Goal: Task Accomplishment & Management: Manage account settings

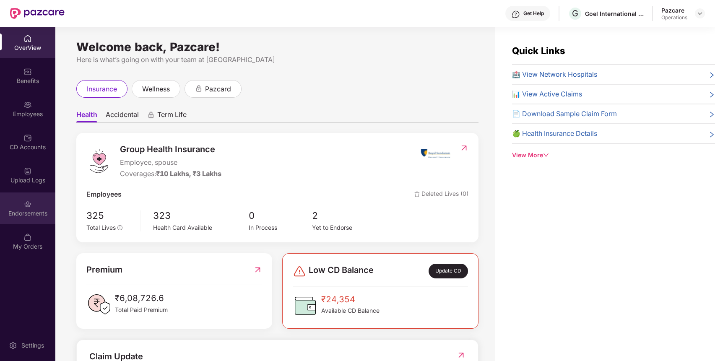
click at [23, 211] on div "Endorsements" at bounding box center [27, 213] width 55 height 8
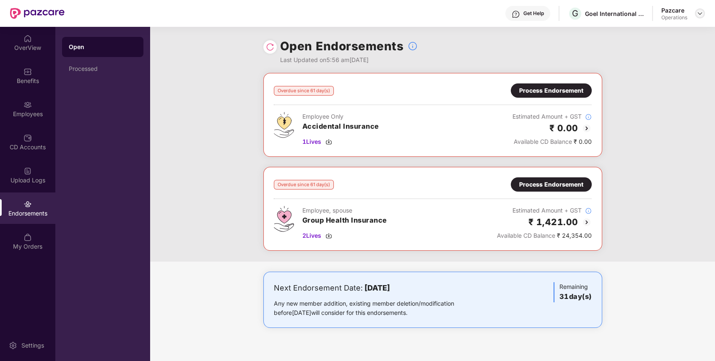
click at [700, 10] on div at bounding box center [700, 13] width 10 height 10
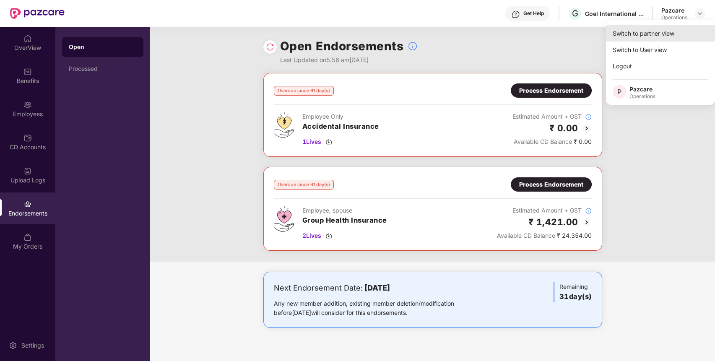
click at [676, 28] on div "Switch to partner view" at bounding box center [660, 33] width 109 height 16
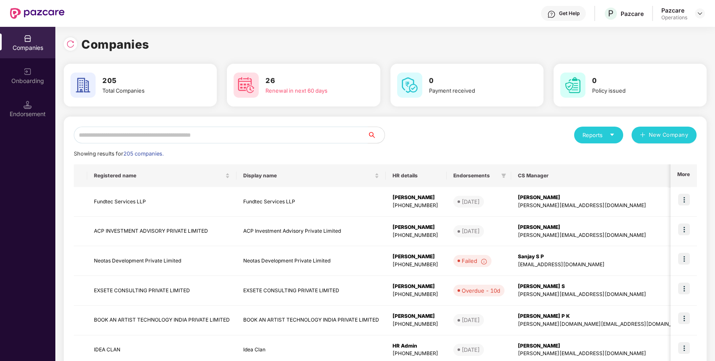
click at [329, 140] on input "text" at bounding box center [221, 135] width 294 height 17
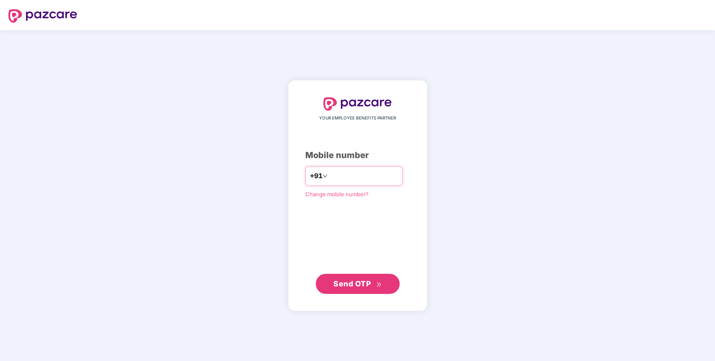
type input "*"
type input "**********"
click at [361, 287] on span "Send OTP" at bounding box center [352, 283] width 37 height 9
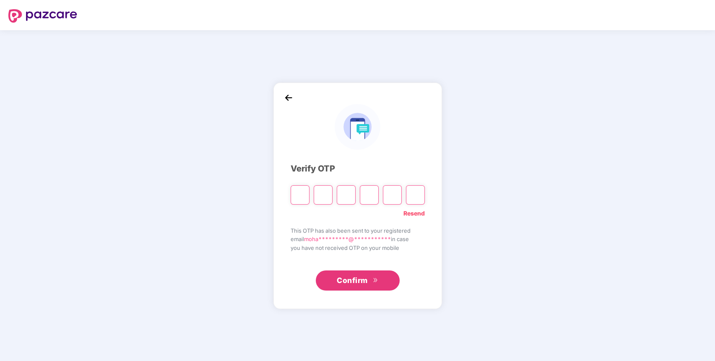
type input "*"
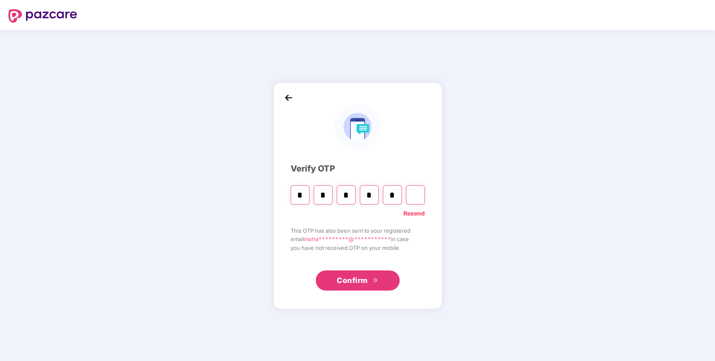
type input "*"
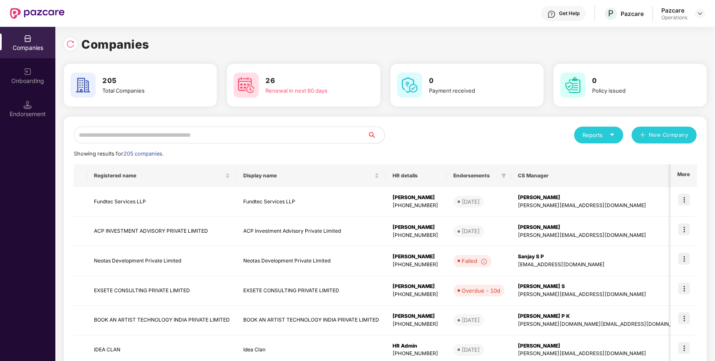
click at [329, 138] on input "text" at bounding box center [221, 135] width 294 height 17
paste input "**********"
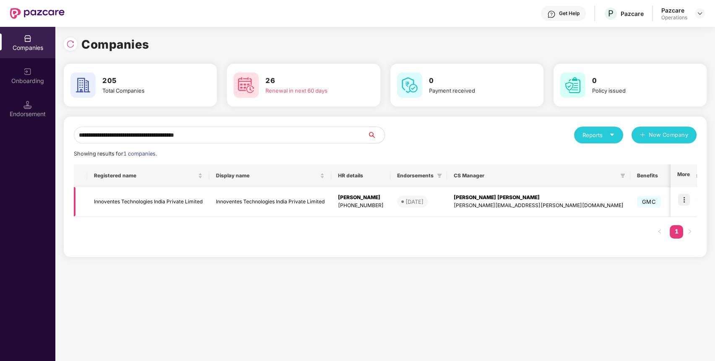
type input "**********"
click at [183, 194] on td "Innoventes Technologies India Private Limited" at bounding box center [148, 202] width 122 height 30
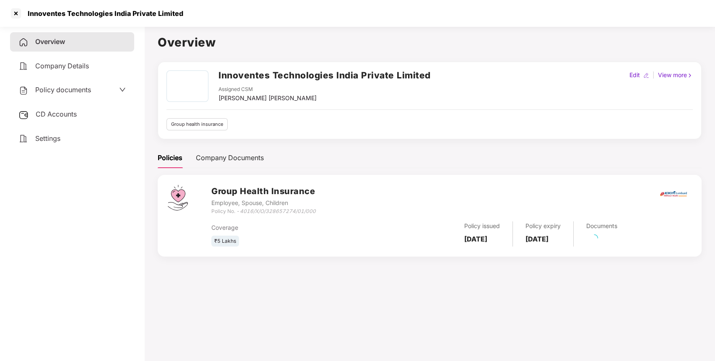
click at [93, 91] on div "Policy documents" at bounding box center [71, 90] width 107 height 11
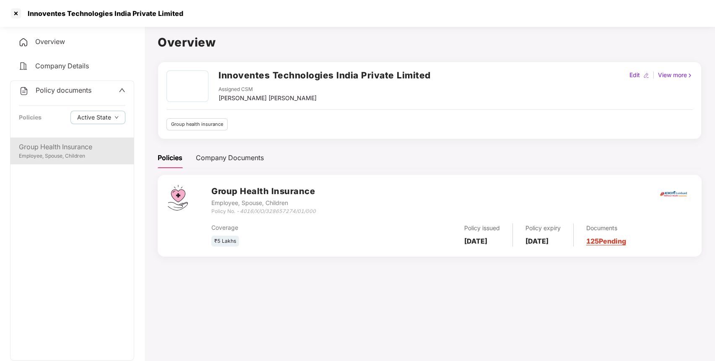
click at [82, 144] on div "Group Health Insurance" at bounding box center [72, 147] width 107 height 10
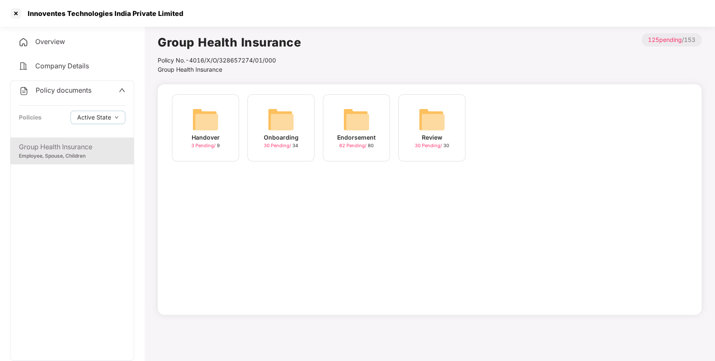
click at [376, 127] on div "Endorsement 62 Pending / 80" at bounding box center [356, 127] width 67 height 67
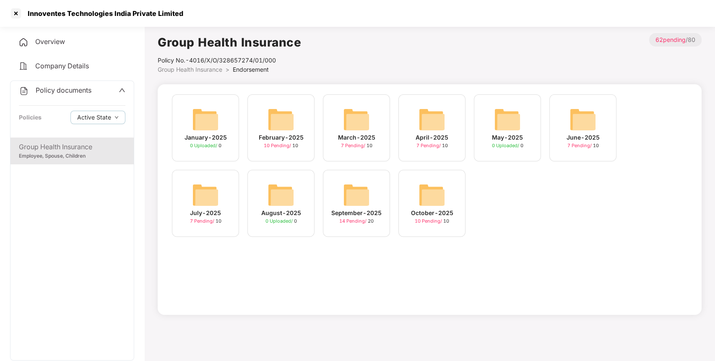
click at [438, 202] on img at bounding box center [432, 195] width 27 height 27
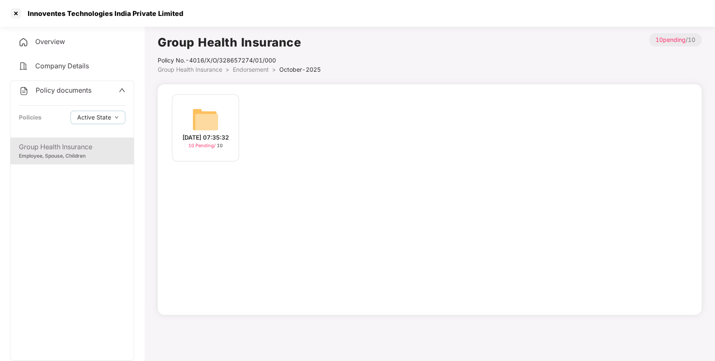
click at [212, 140] on div "[DATE] 07:35:32" at bounding box center [206, 137] width 47 height 9
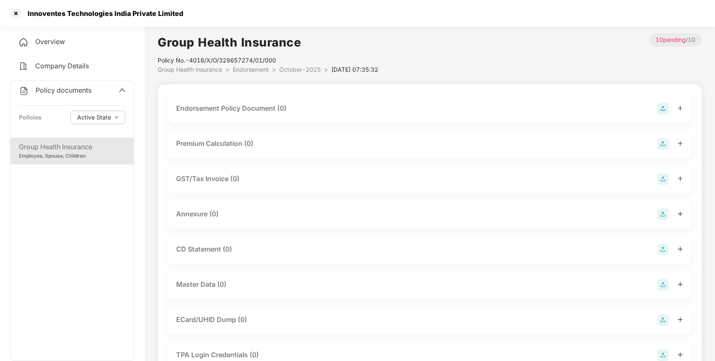
click at [659, 106] on img at bounding box center [664, 109] width 12 height 12
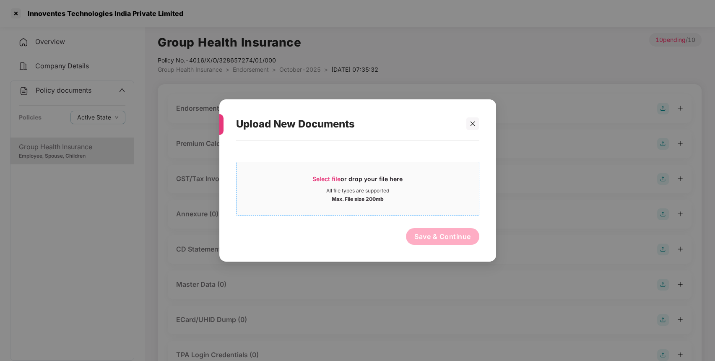
click at [350, 175] on div "Select file or drop your file here" at bounding box center [358, 181] width 90 height 13
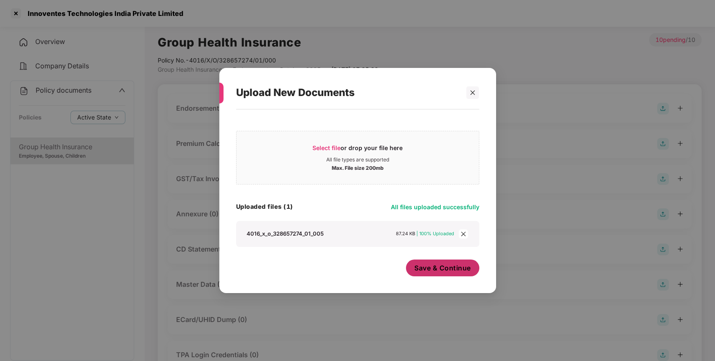
click at [423, 270] on span "Save & Continue" at bounding box center [443, 268] width 57 height 9
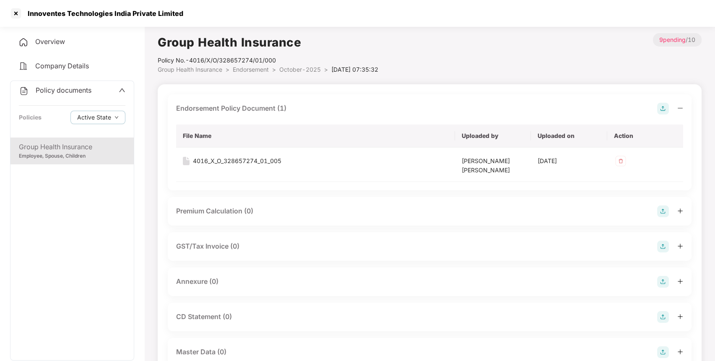
click at [662, 282] on img at bounding box center [664, 282] width 12 height 12
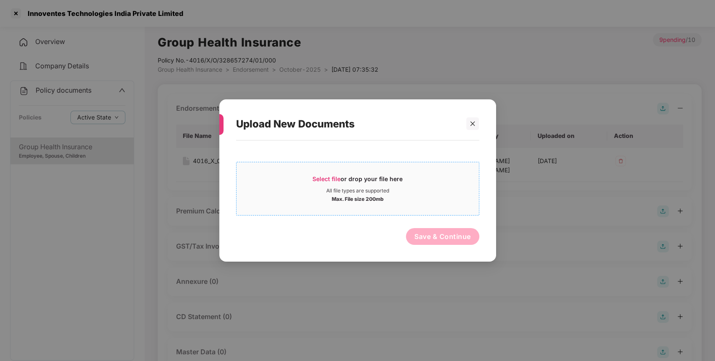
click at [416, 193] on div "All file types are supported" at bounding box center [358, 191] width 243 height 7
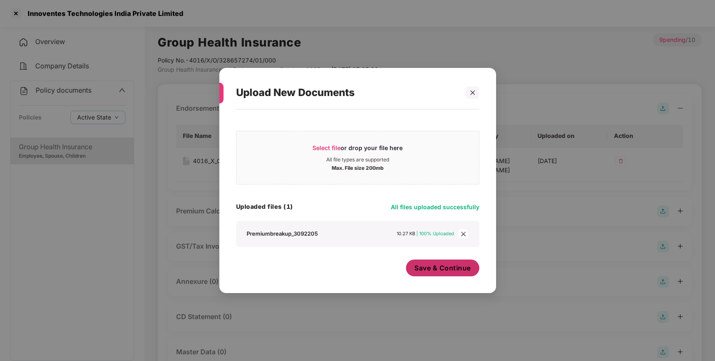
click at [431, 269] on span "Save & Continue" at bounding box center [443, 268] width 57 height 9
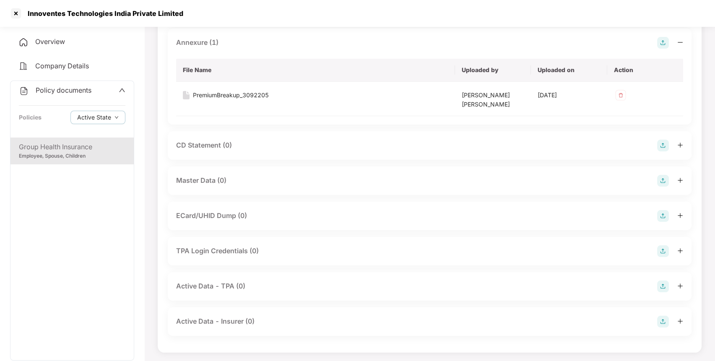
scroll to position [240, 0]
click at [665, 179] on img at bounding box center [664, 180] width 12 height 12
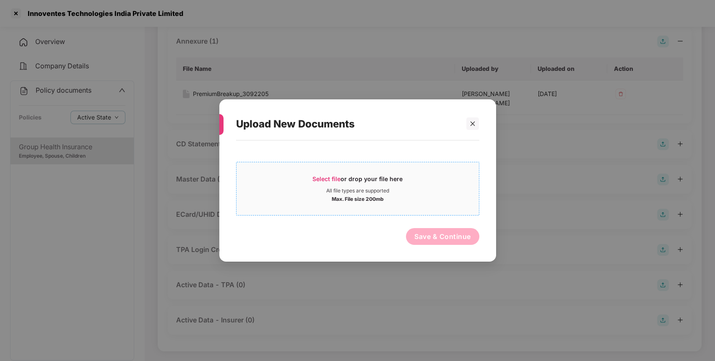
click at [427, 199] on div "Max. File size 200mb" at bounding box center [358, 198] width 243 height 8
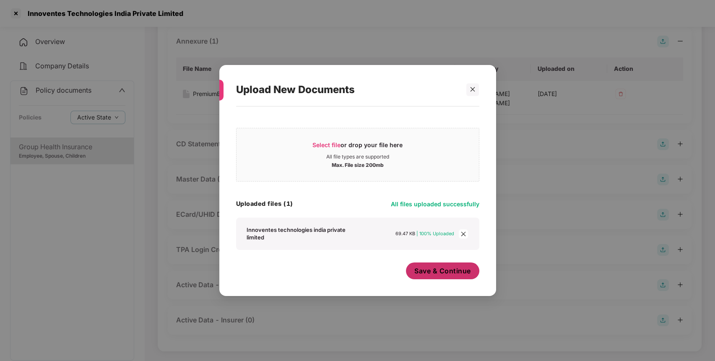
click at [439, 276] on button "Save & Continue" at bounding box center [442, 271] width 73 height 17
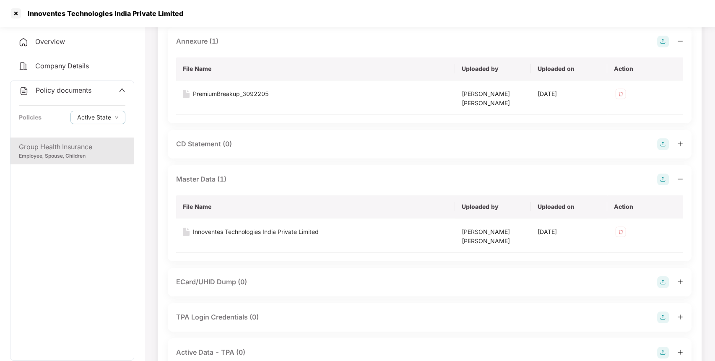
click at [49, 87] on span "Policy documents" at bounding box center [64, 90] width 56 height 8
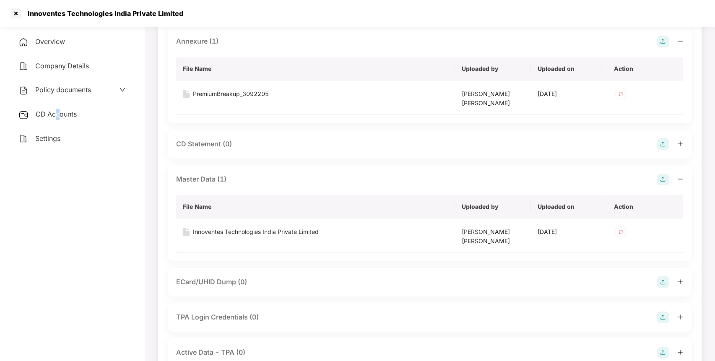
click at [57, 119] on div "CD Accounts" at bounding box center [72, 114] width 124 height 19
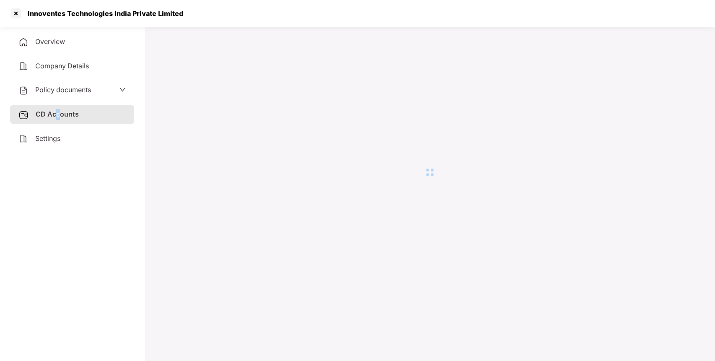
scroll to position [23, 0]
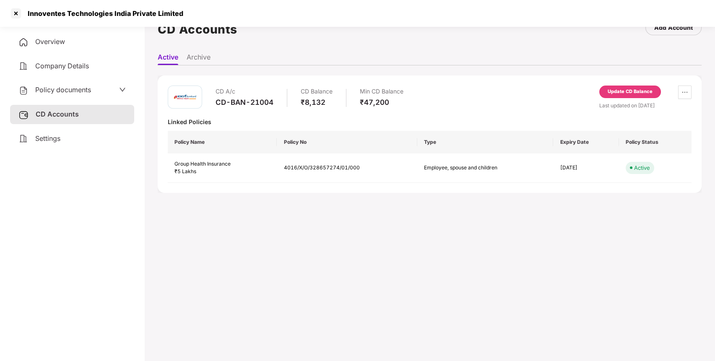
click at [642, 90] on div "Update CD Balance" at bounding box center [630, 92] width 45 height 8
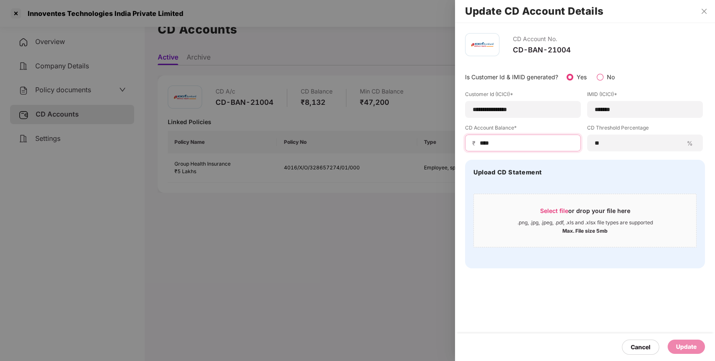
click at [504, 145] on input "****" at bounding box center [526, 143] width 95 height 9
type input "*"
type input "*****"
click at [685, 351] on div "Update" at bounding box center [686, 346] width 21 height 9
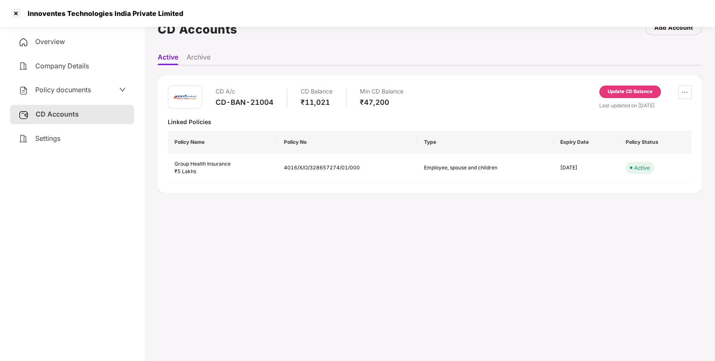
click at [120, 89] on icon "down" at bounding box center [122, 89] width 7 height 7
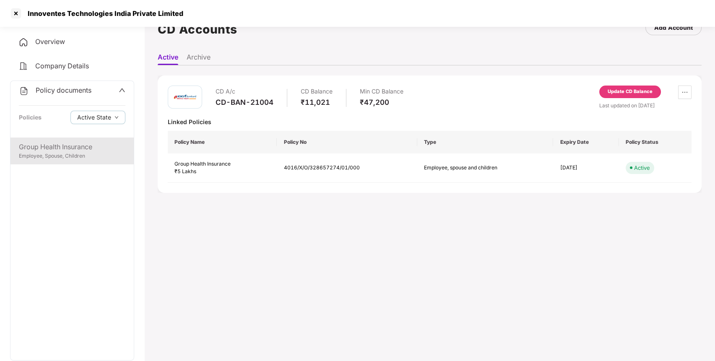
click at [103, 154] on div "Employee, Spouse, Children" at bounding box center [72, 156] width 107 height 8
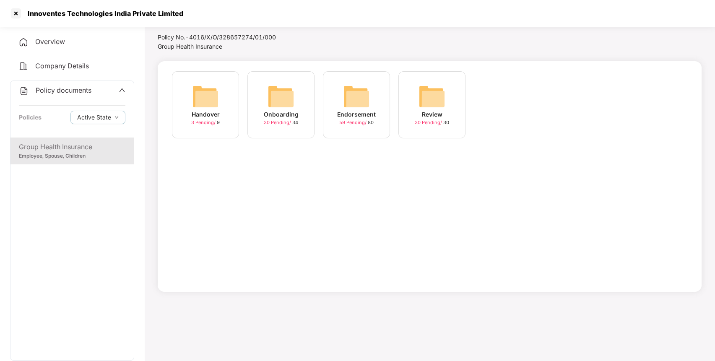
click at [344, 103] on img at bounding box center [356, 96] width 27 height 27
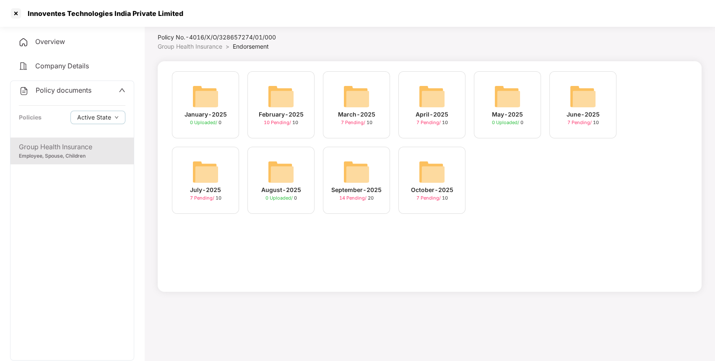
click at [423, 191] on div "October-2025" at bounding box center [432, 189] width 42 height 9
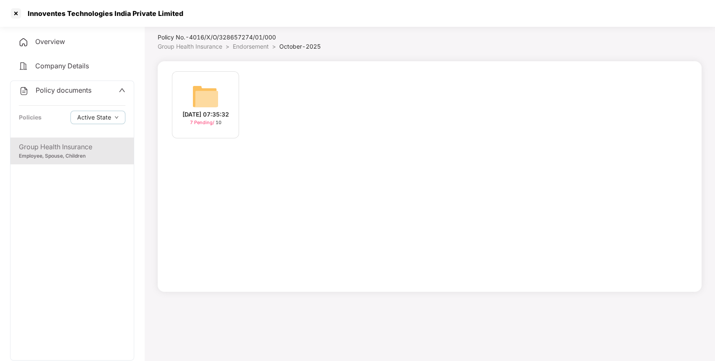
click at [205, 103] on img at bounding box center [205, 96] width 27 height 27
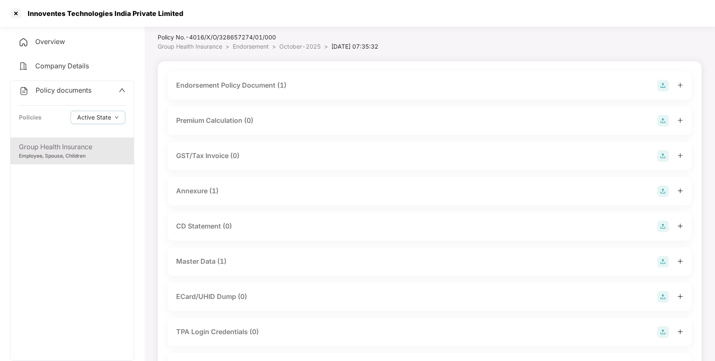
click at [661, 259] on img at bounding box center [664, 262] width 12 height 12
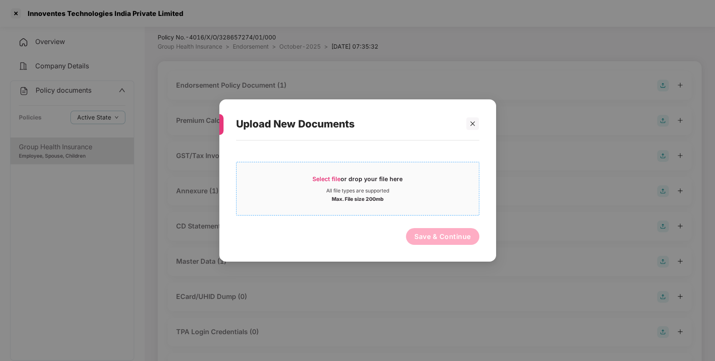
click at [427, 197] on div "Max. File size 200mb" at bounding box center [358, 198] width 243 height 8
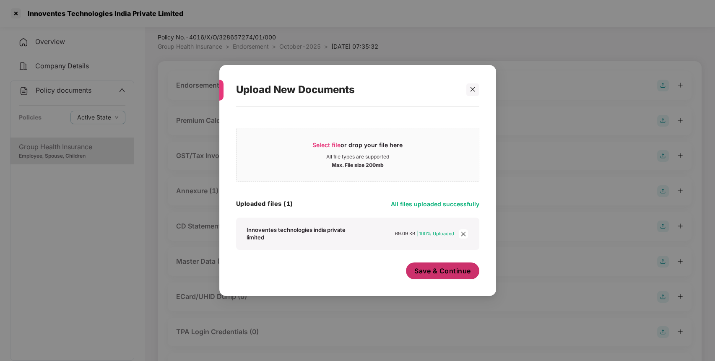
click at [470, 275] on span "Save & Continue" at bounding box center [443, 270] width 57 height 9
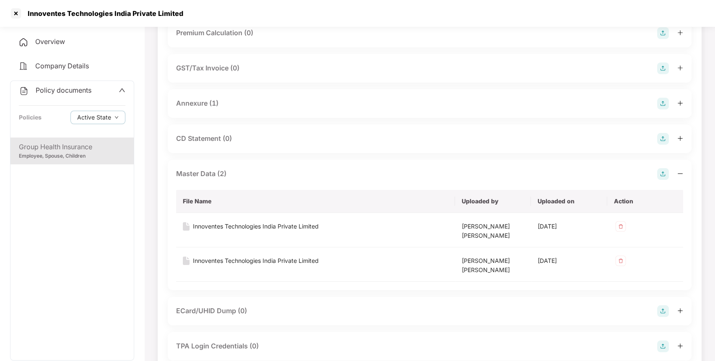
scroll to position [112, 0]
click at [16, 16] on div at bounding box center [15, 13] width 13 height 13
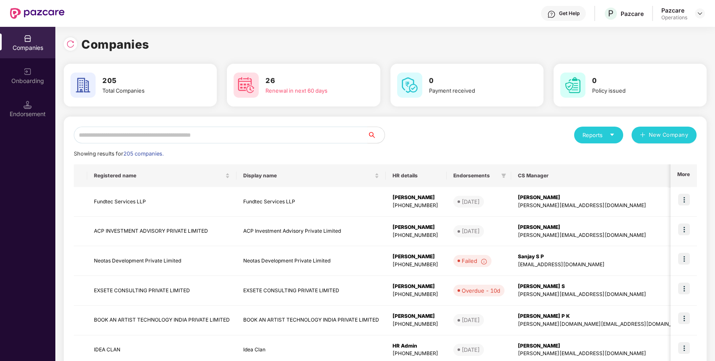
scroll to position [0, 0]
paste input "**********"
click at [242, 134] on input "text" at bounding box center [221, 135] width 294 height 17
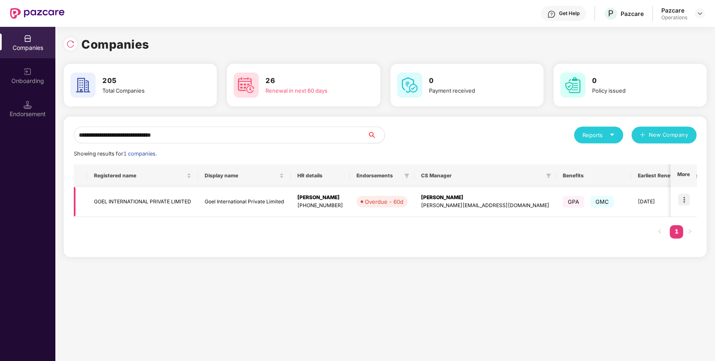
type input "**********"
click at [144, 195] on td "GOEL INTERNATIONAL PRIVATE LIMITED" at bounding box center [142, 202] width 111 height 30
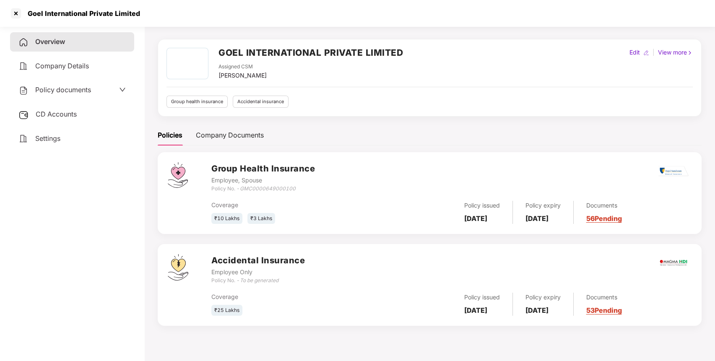
scroll to position [22, 0]
click at [15, 12] on div at bounding box center [15, 13] width 13 height 13
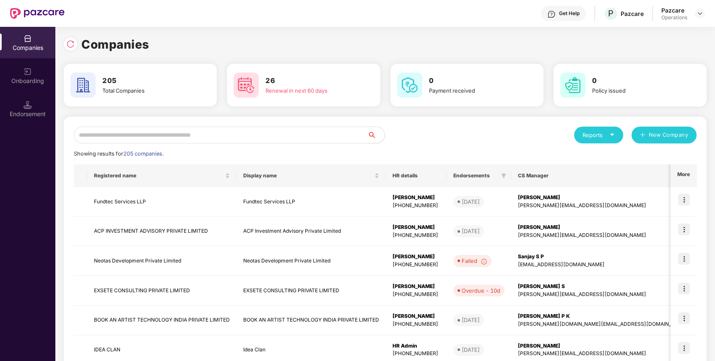
scroll to position [0, 0]
click at [164, 131] on input "text" at bounding box center [221, 135] width 294 height 17
paste input "**********"
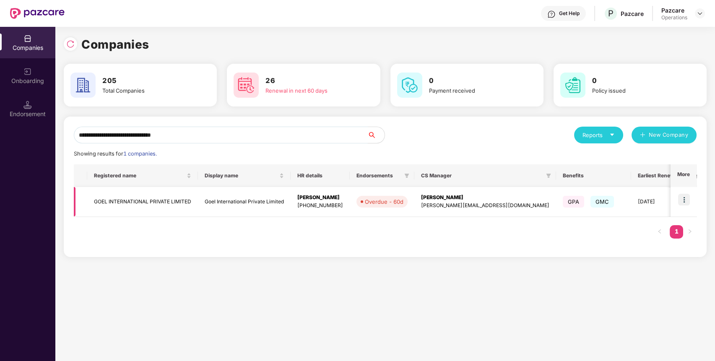
type input "**********"
click at [691, 211] on td at bounding box center [684, 202] width 26 height 30
click at [685, 202] on img at bounding box center [684, 200] width 12 height 12
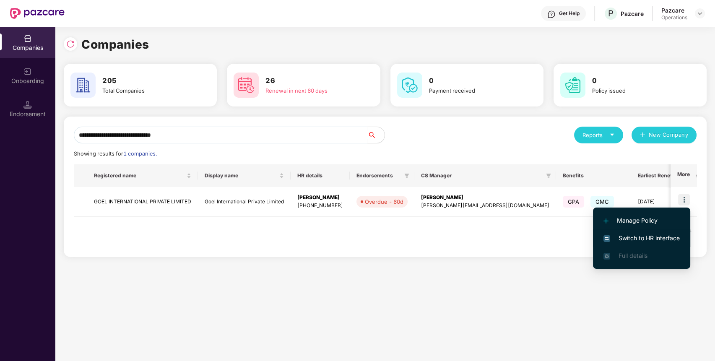
click at [656, 235] on span "Switch to HR interface" at bounding box center [642, 238] width 76 height 9
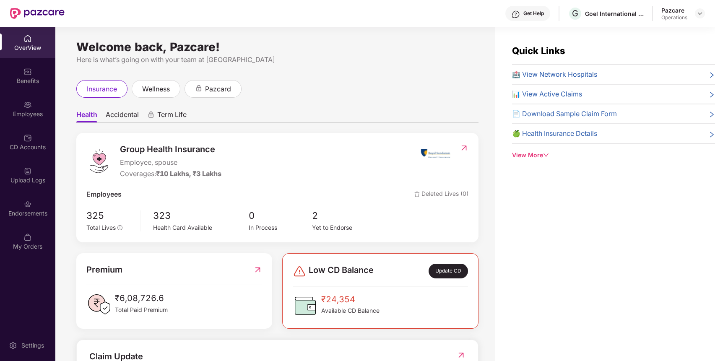
click at [18, 204] on div "Endorsements" at bounding box center [27, 208] width 55 height 31
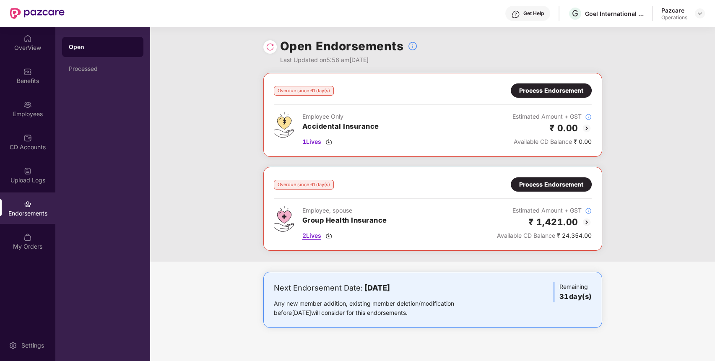
click at [312, 234] on span "2 Lives" at bounding box center [312, 235] width 19 height 9
